Goal: Information Seeking & Learning: Check status

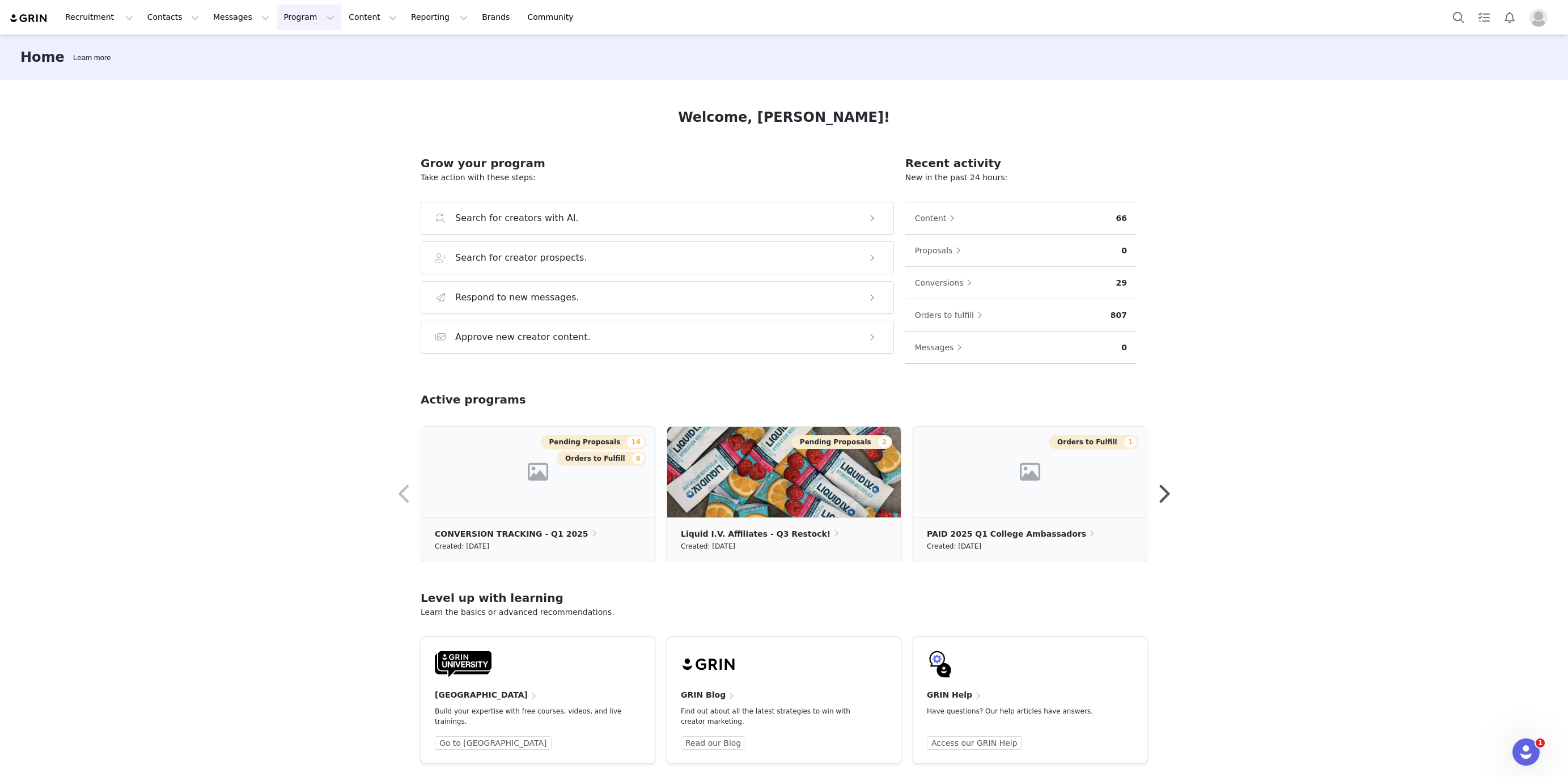
click at [279, 26] on button "Program Program" at bounding box center [309, 17] width 64 height 25
click at [413, 19] on button "Reporting Reporting" at bounding box center [439, 17] width 70 height 25
click at [301, 21] on button "Program Program" at bounding box center [309, 17] width 64 height 25
click at [279, 133] on p "Affiliates" at bounding box center [285, 134] width 35 height 12
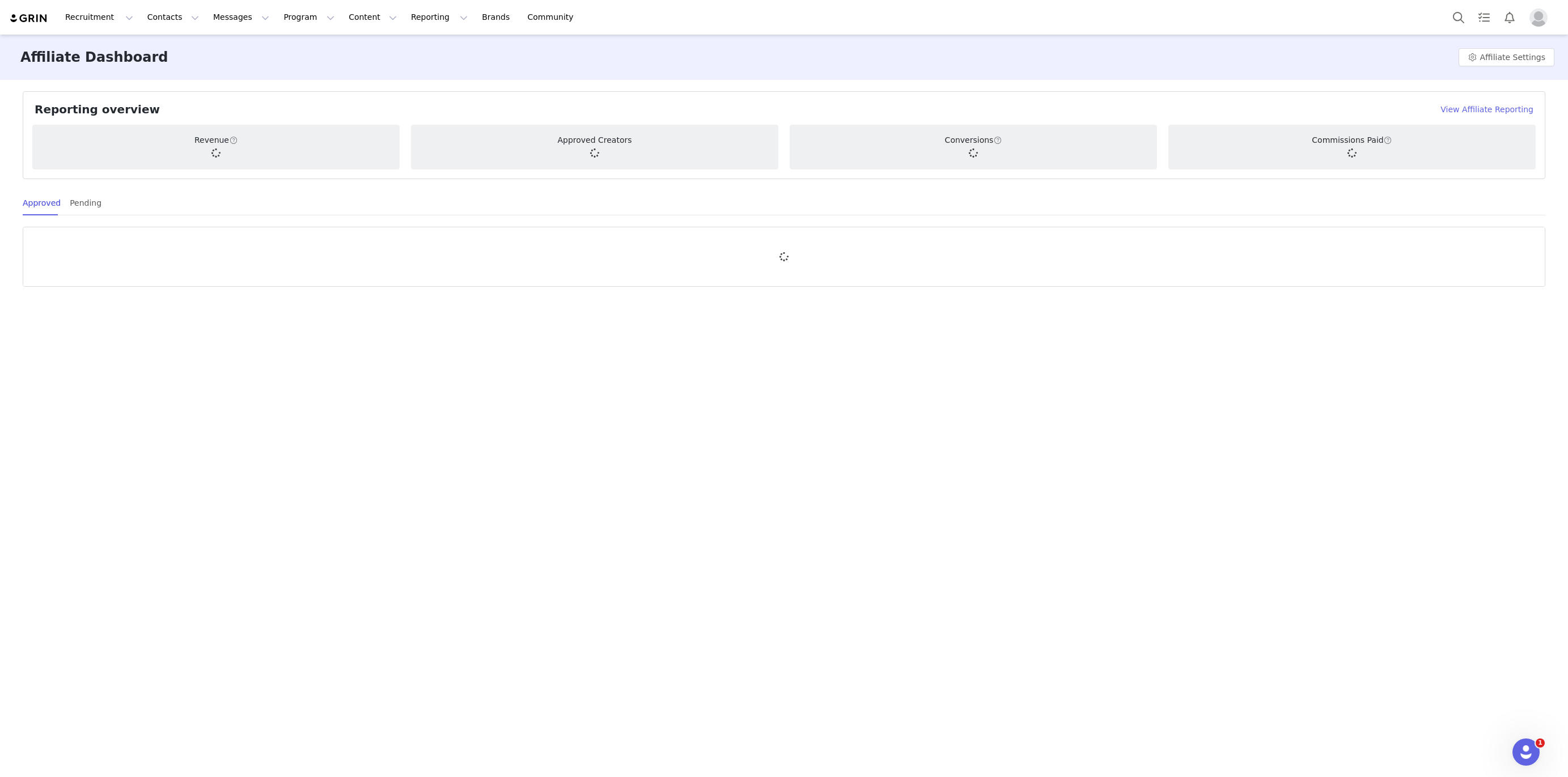
click at [1486, 108] on h4 "View Affiliate Reporting" at bounding box center [1487, 110] width 93 height 12
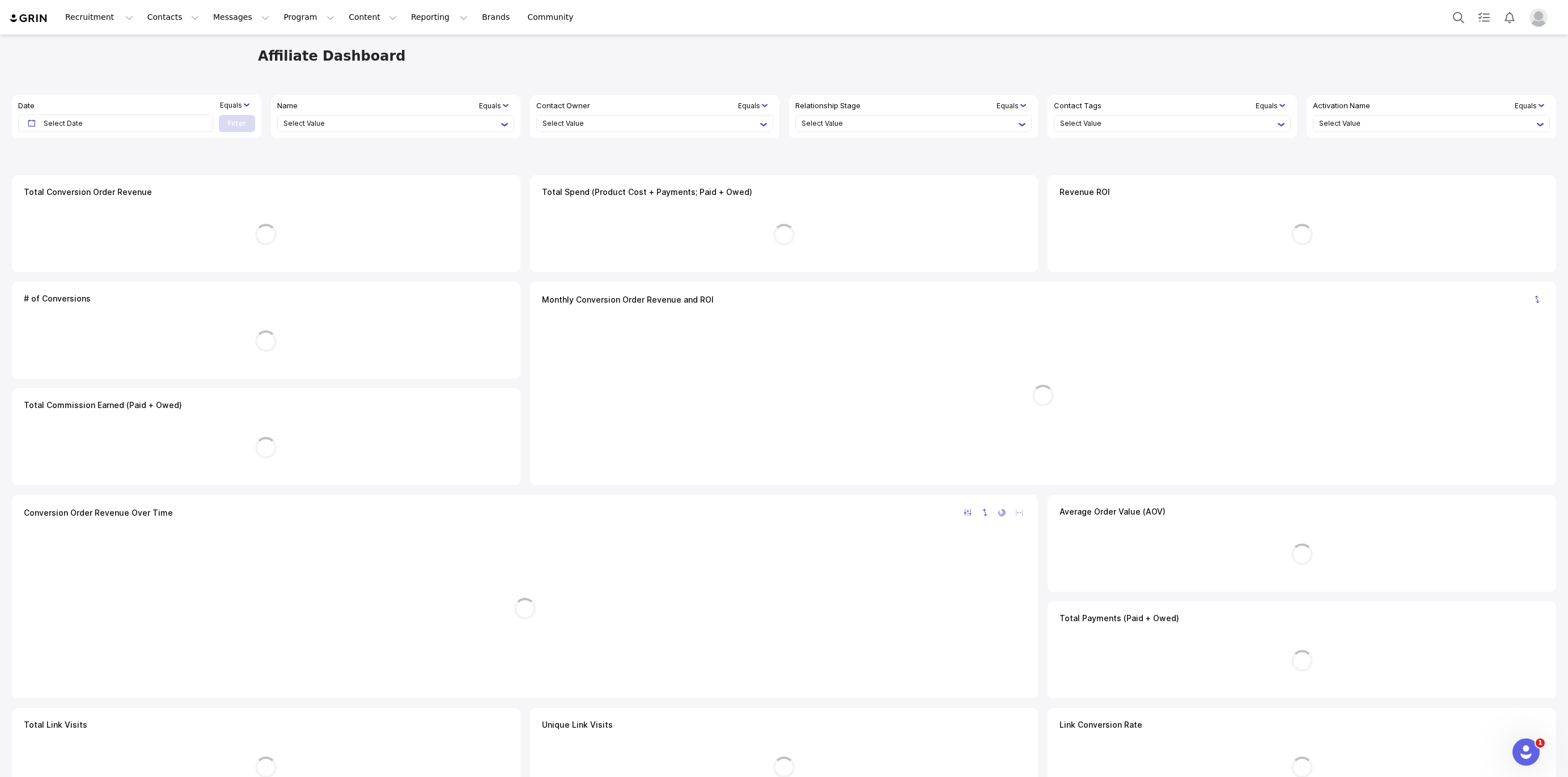
click at [228, 106] on li "Equals" at bounding box center [231, 106] width 22 height 10
click at [259, 219] on li "Between, Inclusive" at bounding box center [268, 218] width 65 height 14
click at [74, 128] on span "Select Date" at bounding box center [119, 123] width 151 height 16
click at [69, 141] on li "September" at bounding box center [52, 141] width 40 height 14
click at [54, 226] on li "June" at bounding box center [55, 229] width 40 height 14
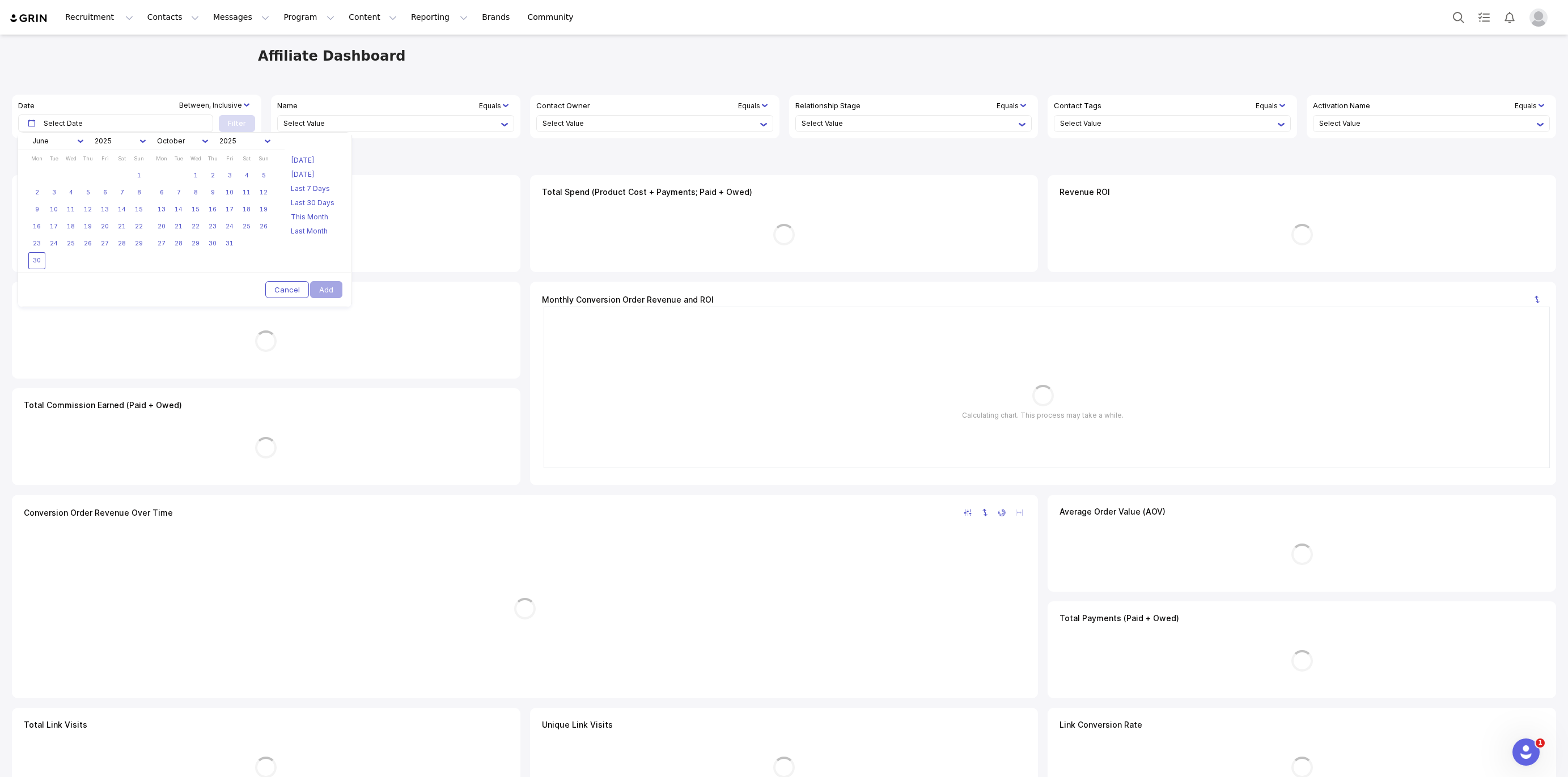
click at [36, 258] on link "30" at bounding box center [36, 261] width 17 height 17
click at [185, 143] on li "October" at bounding box center [177, 141] width 40 height 14
click at [186, 263] on li "September" at bounding box center [179, 270] width 40 height 14
click at [173, 245] on link "30" at bounding box center [179, 244] width 17 height 17
click at [30, 266] on link "30" at bounding box center [36, 261] width 17 height 17
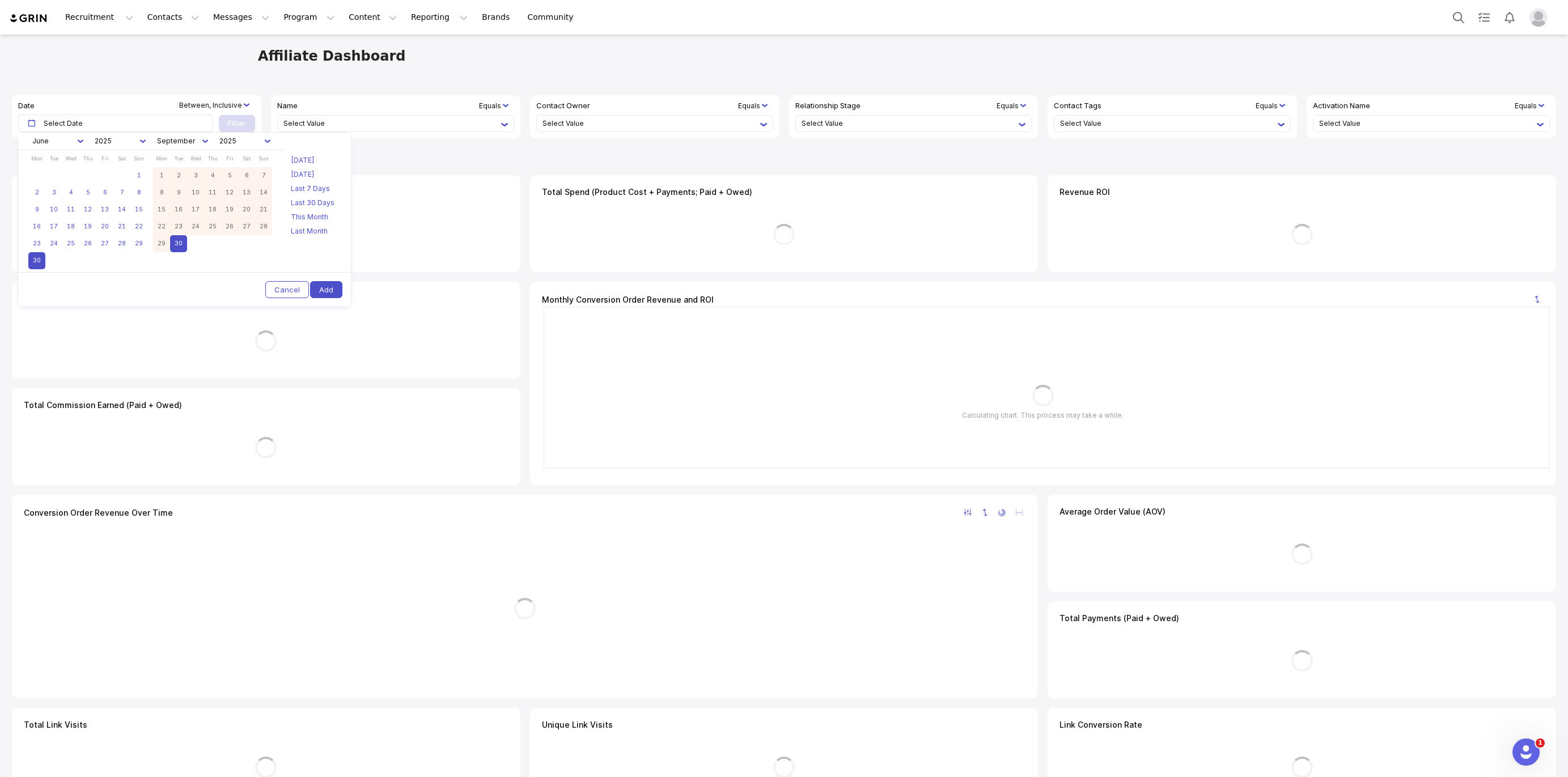
drag, startPoint x: 330, startPoint y: 293, endPoint x: 336, endPoint y: 273, distance: 20.9
click at [330, 292] on button "Add" at bounding box center [326, 289] width 32 height 17
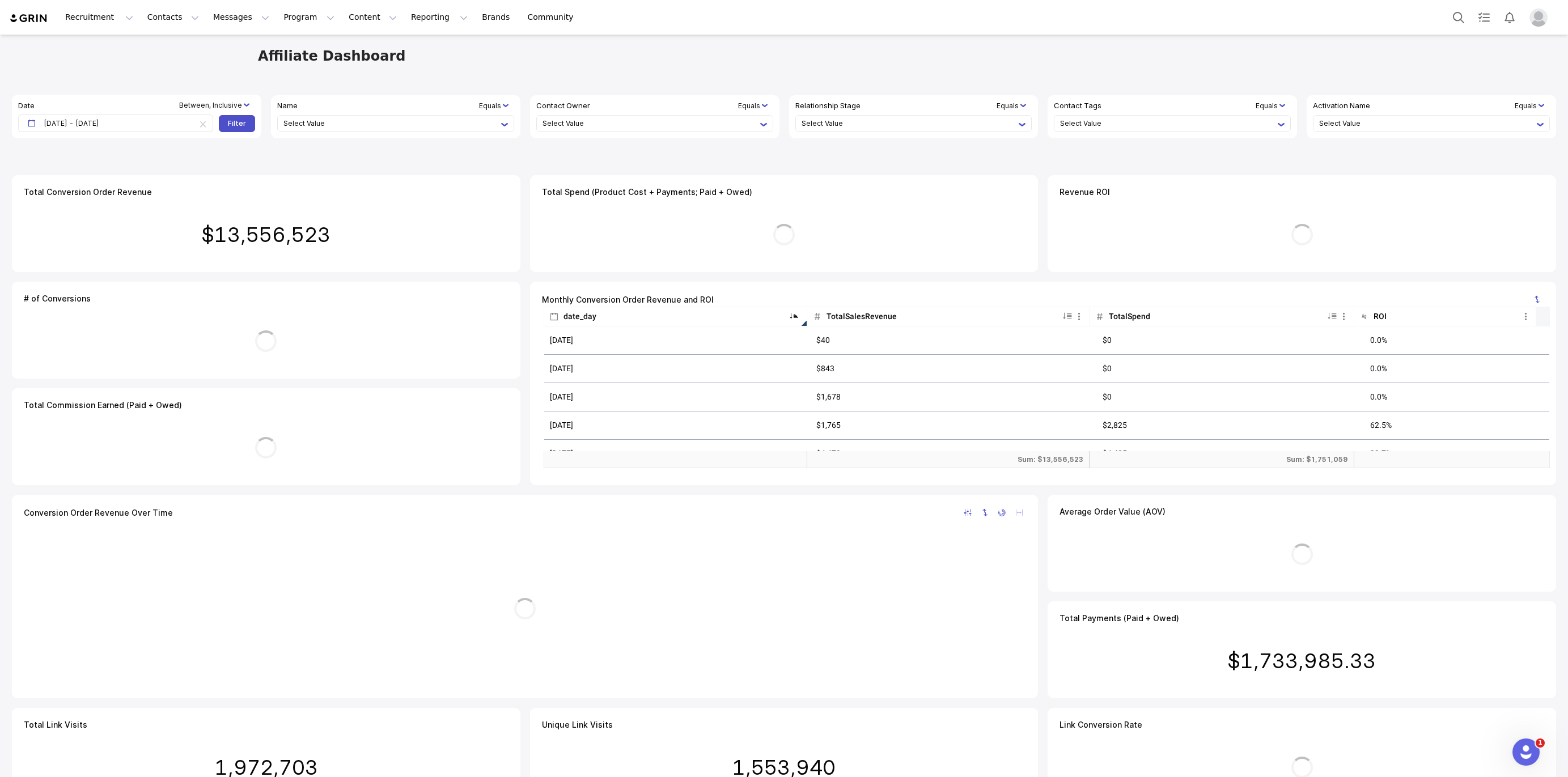
click at [234, 126] on li "Filter" at bounding box center [236, 124] width 18 height 10
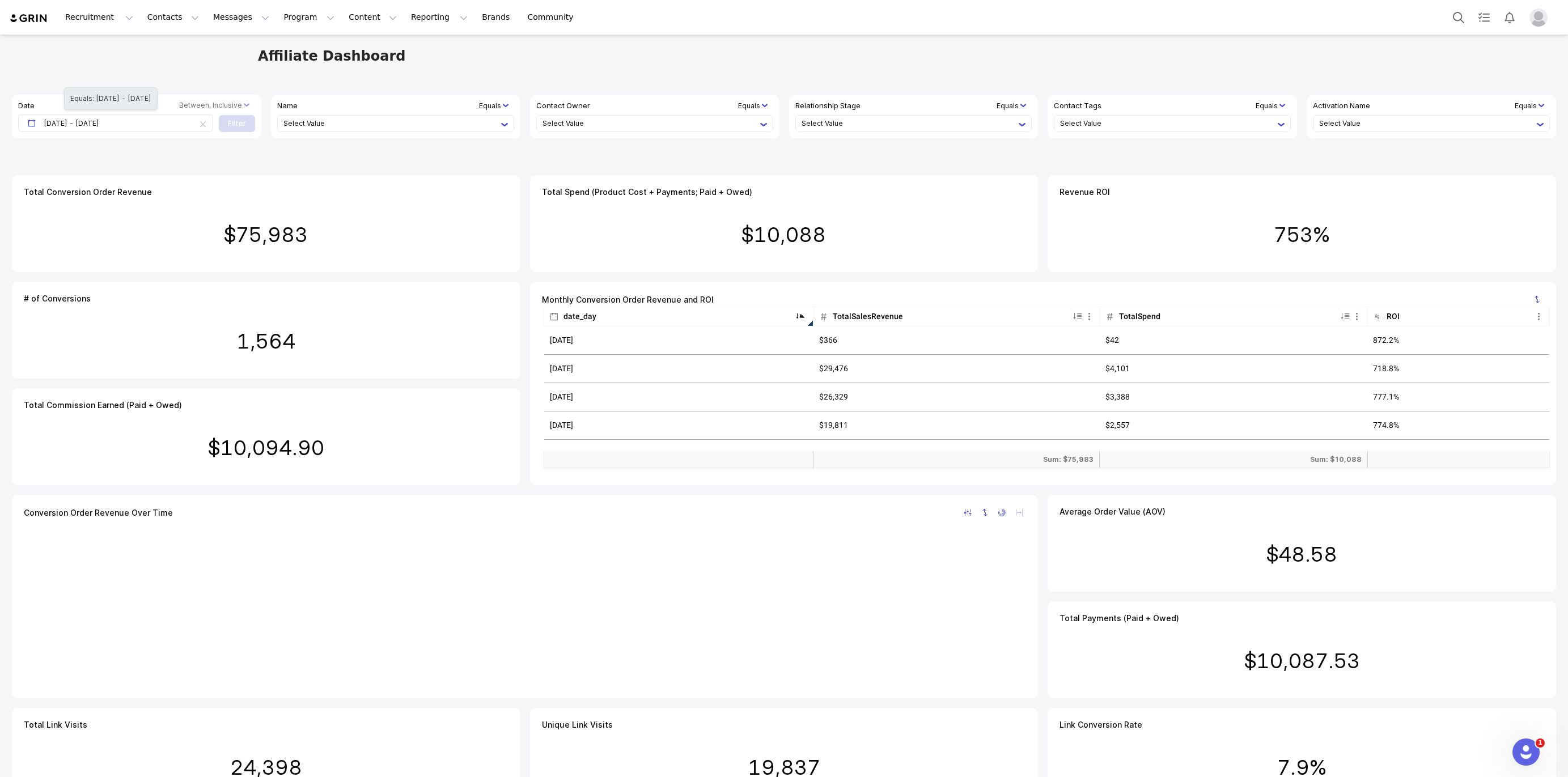
click at [140, 124] on span "[DATE] - [DATE]" at bounding box center [119, 123] width 151 height 16
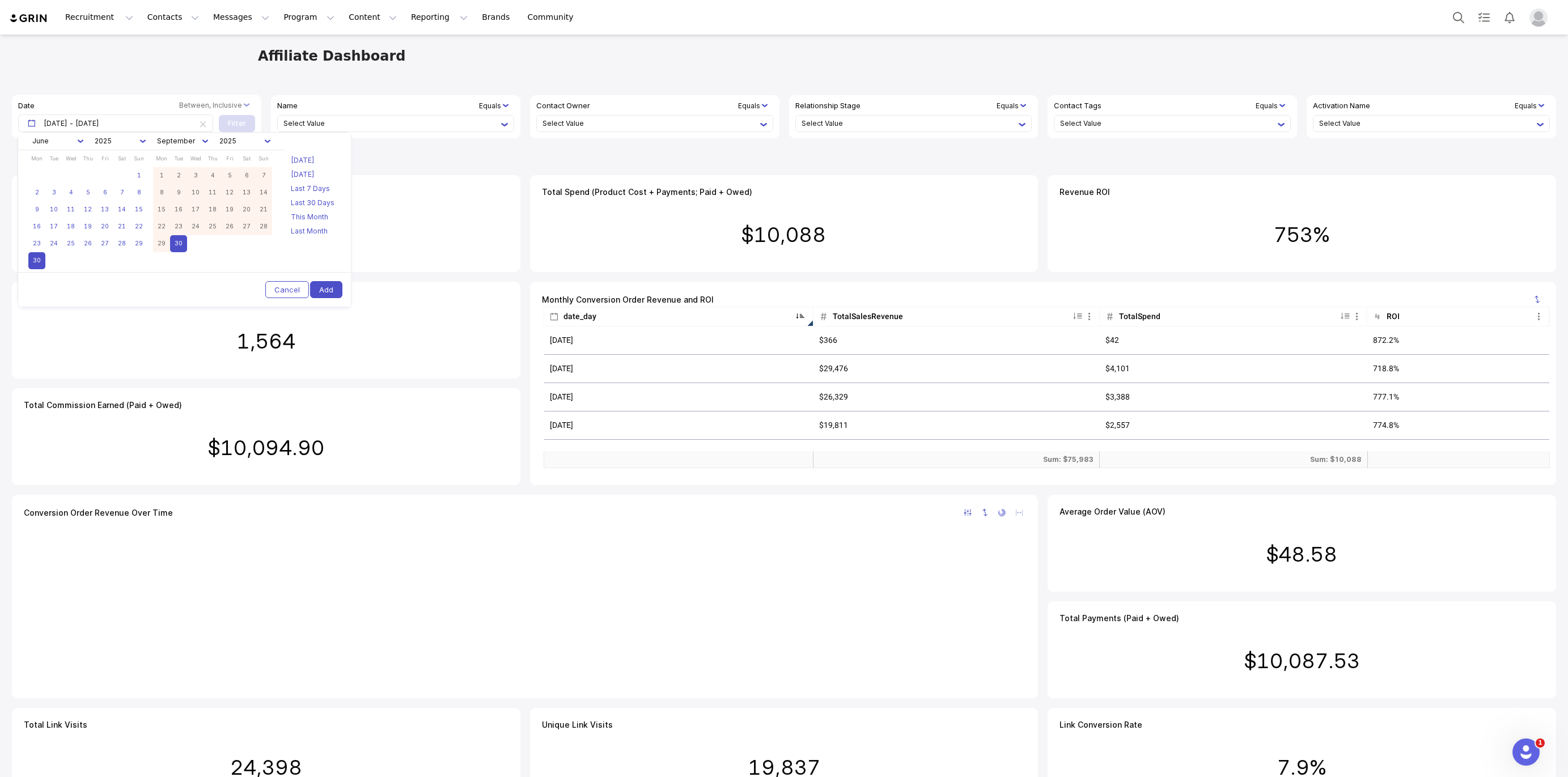
click at [75, 142] on qui-select-trigger at bounding box center [58, 141] width 63 height 17
click at [59, 240] on li "July" at bounding box center [55, 243] width 40 height 14
click at [48, 175] on link "1" at bounding box center [54, 176] width 17 height 17
click at [181, 243] on link "30" at bounding box center [179, 244] width 17 height 17
click at [325, 276] on button "Add" at bounding box center [326, 273] width 32 height 17
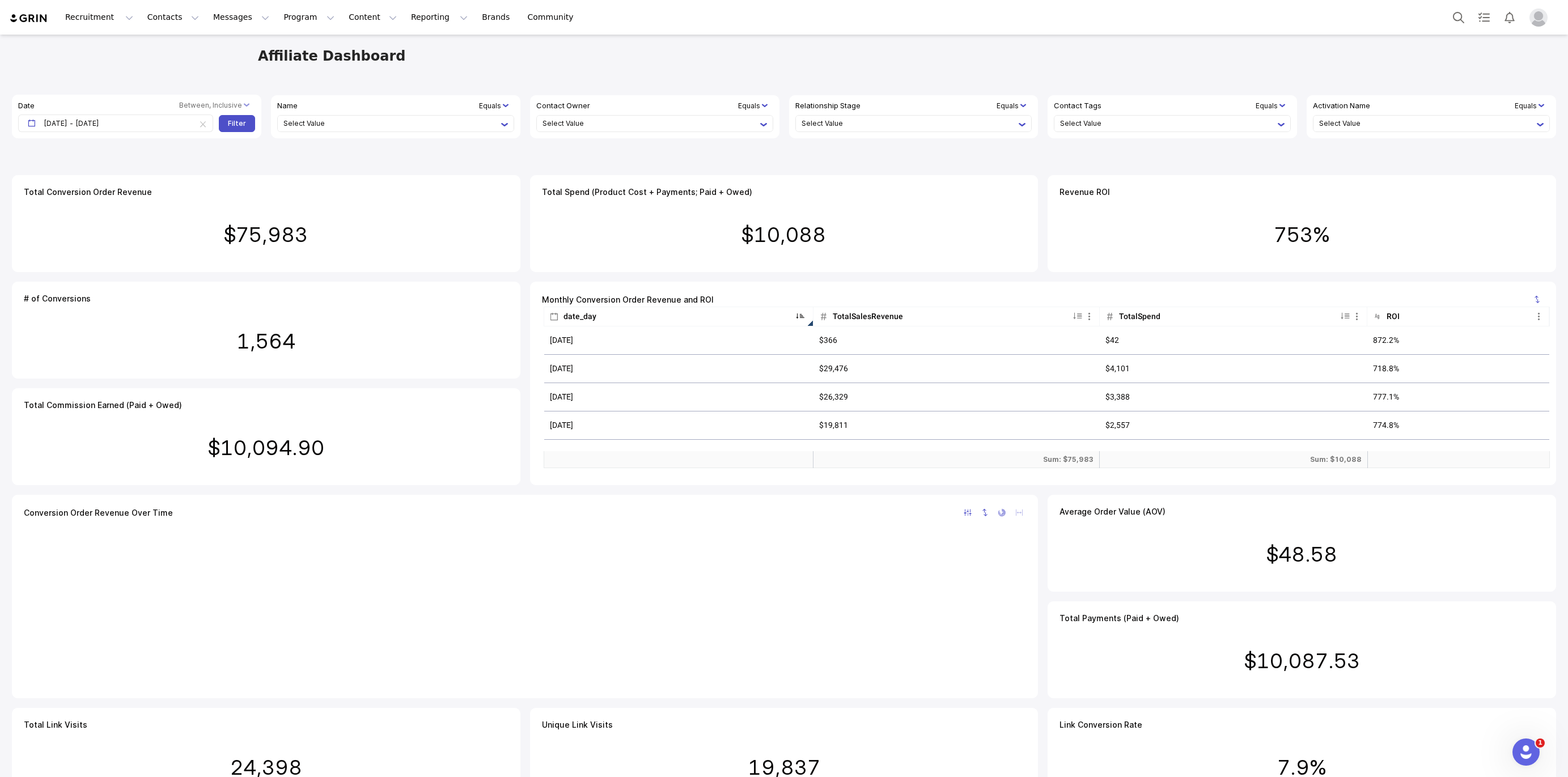
click at [0, 0] on div at bounding box center [0, 0] width 0 height 0
click at [236, 125] on li "Filter" at bounding box center [236, 124] width 18 height 10
